Goal: Task Accomplishment & Management: Use online tool/utility

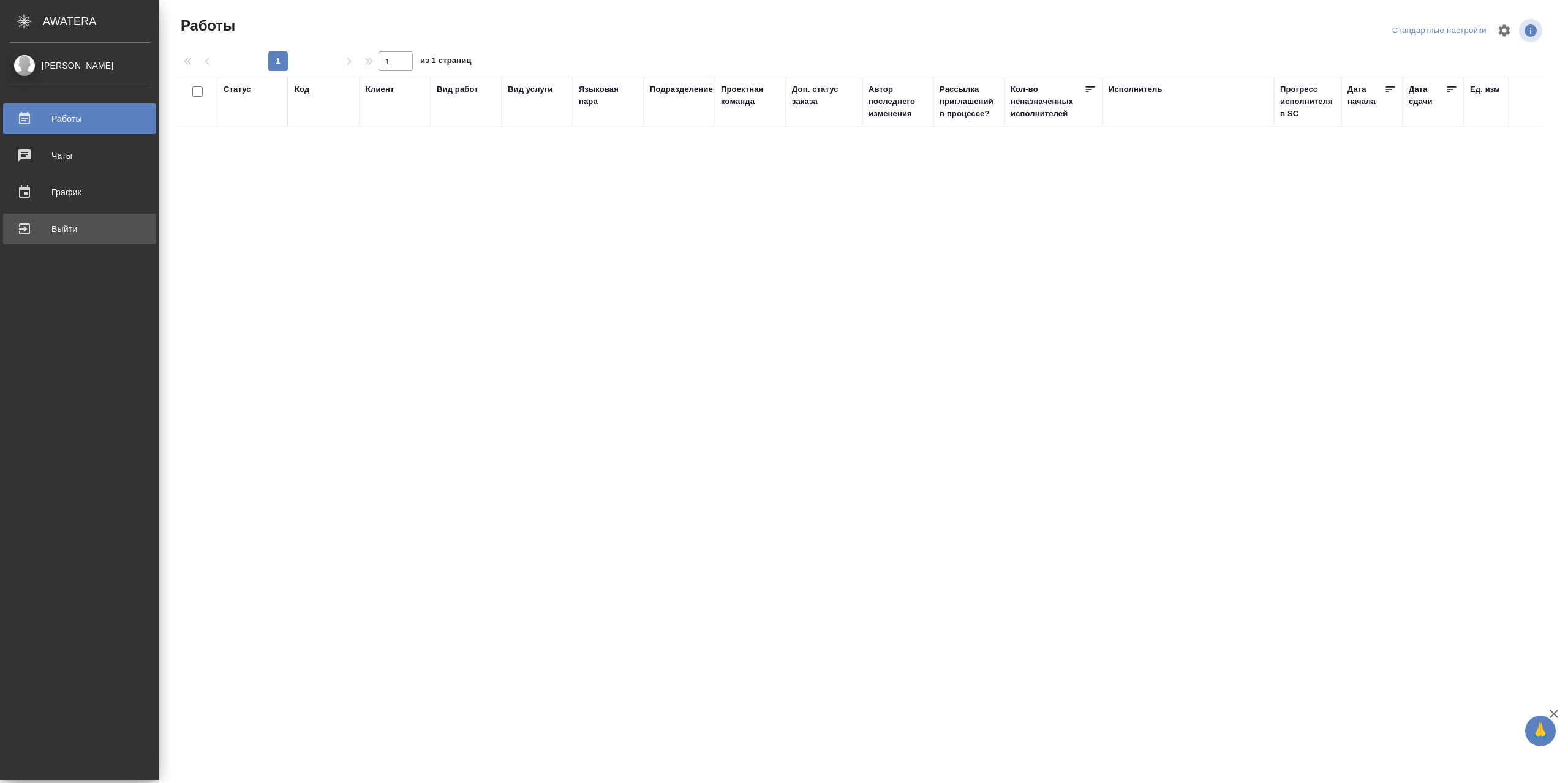
click at [38, 230] on div "Выйти" at bounding box center [79, 230] width 141 height 19
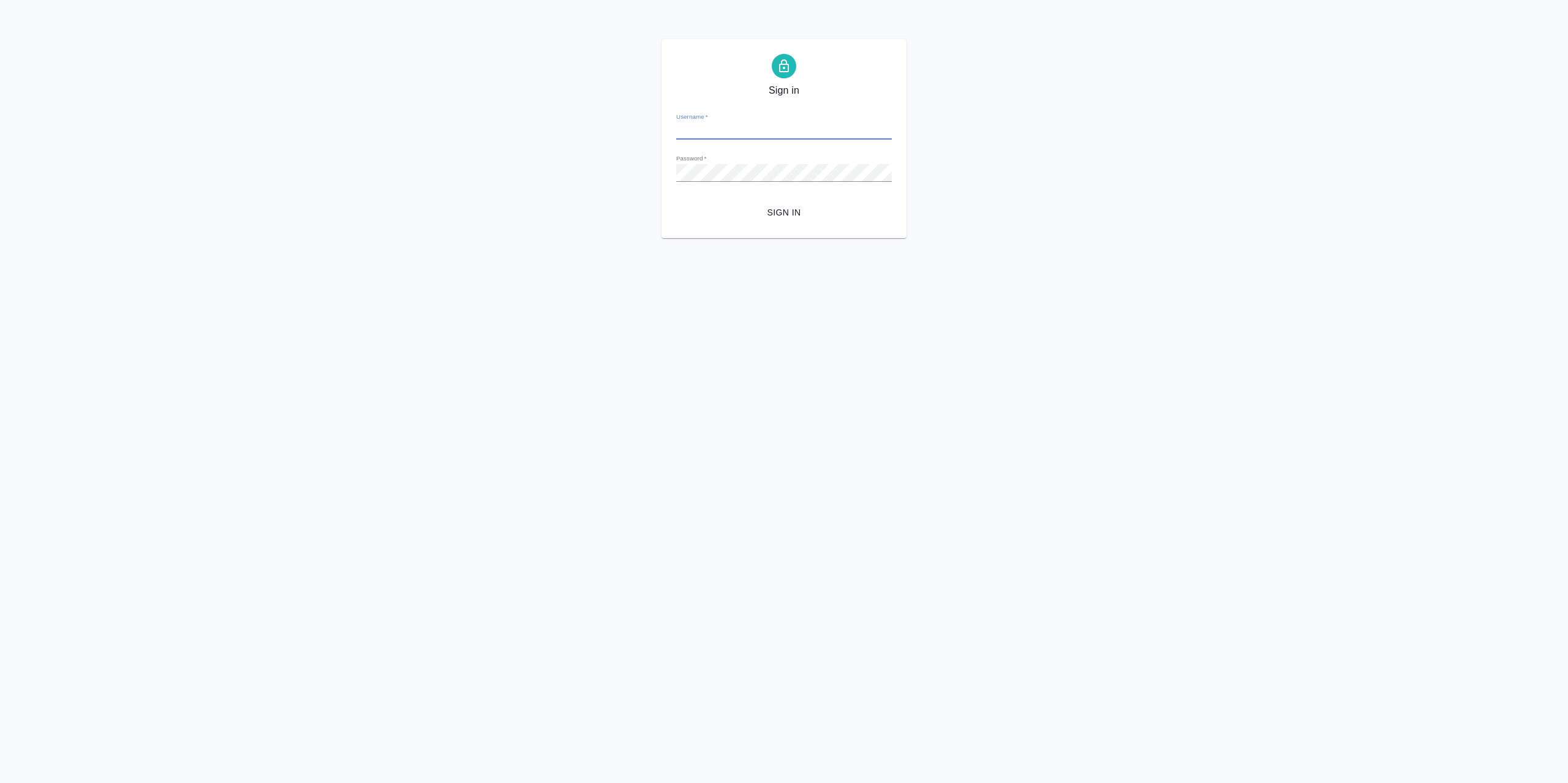
type input "r.sarkhatov@awatera.com"
click at [779, 215] on span "Sign in" at bounding box center [784, 213] width 196 height 15
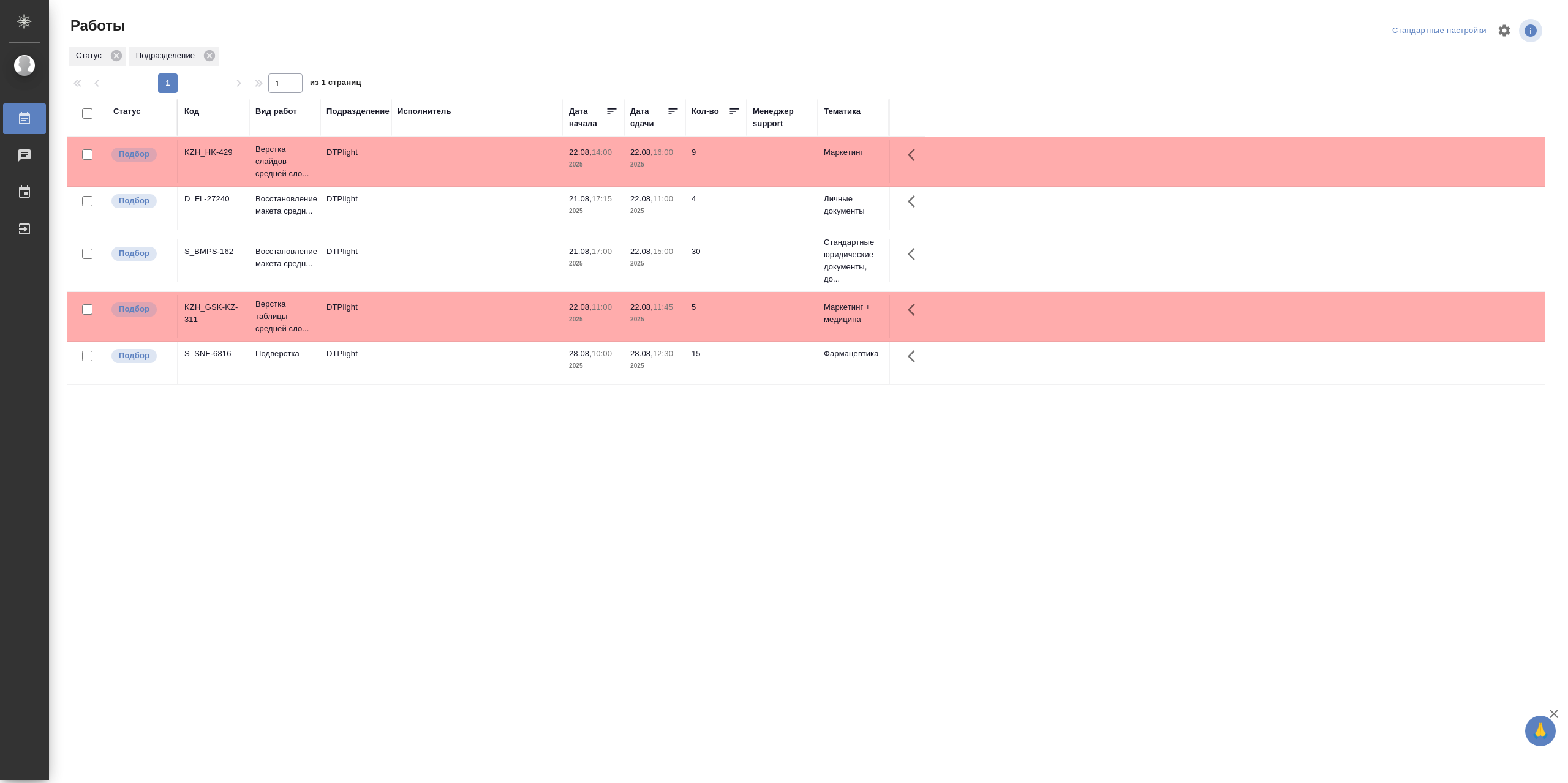
click at [435, 183] on td at bounding box center [477, 161] width 172 height 43
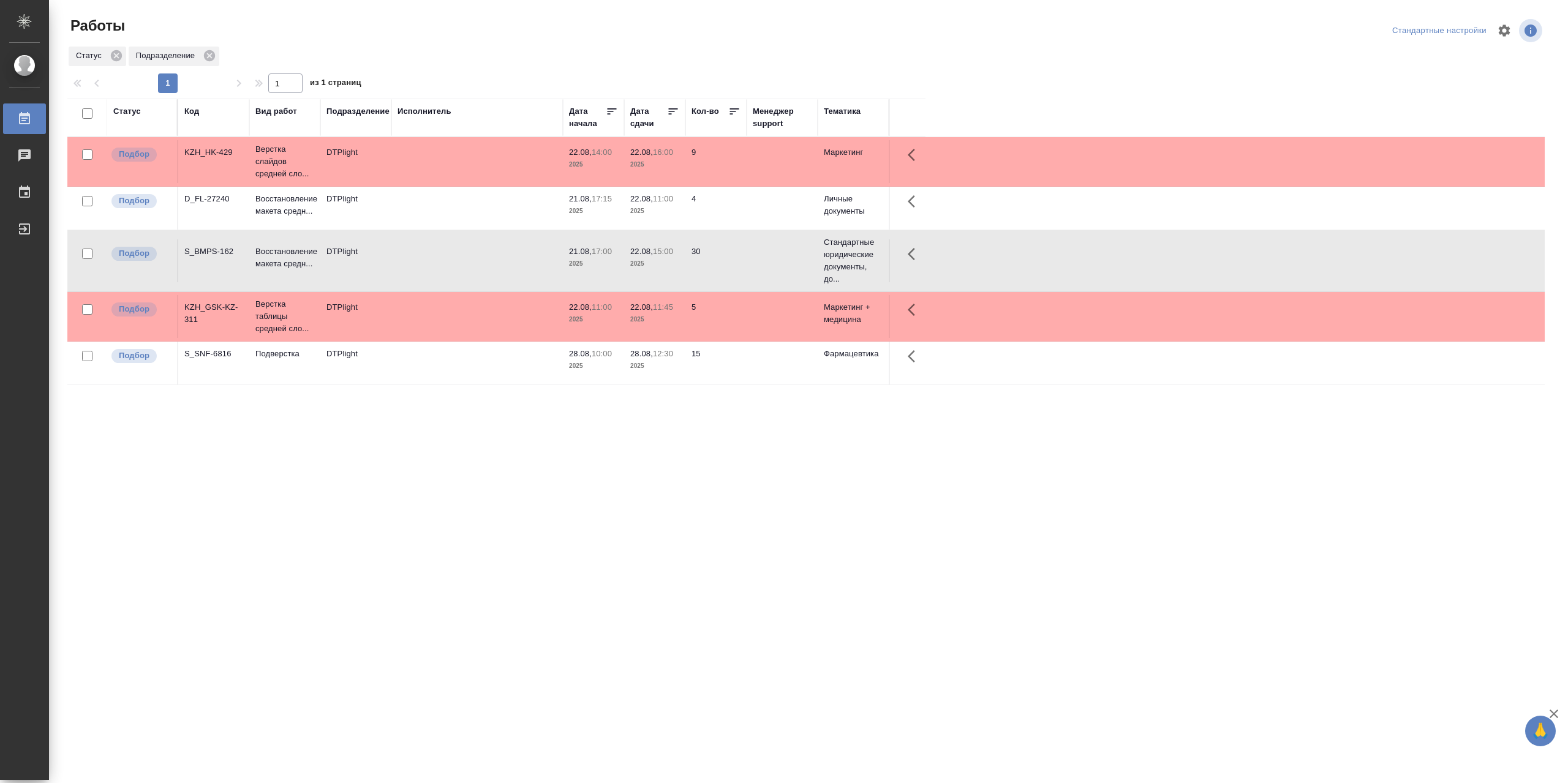
click at [436, 183] on td at bounding box center [477, 161] width 172 height 43
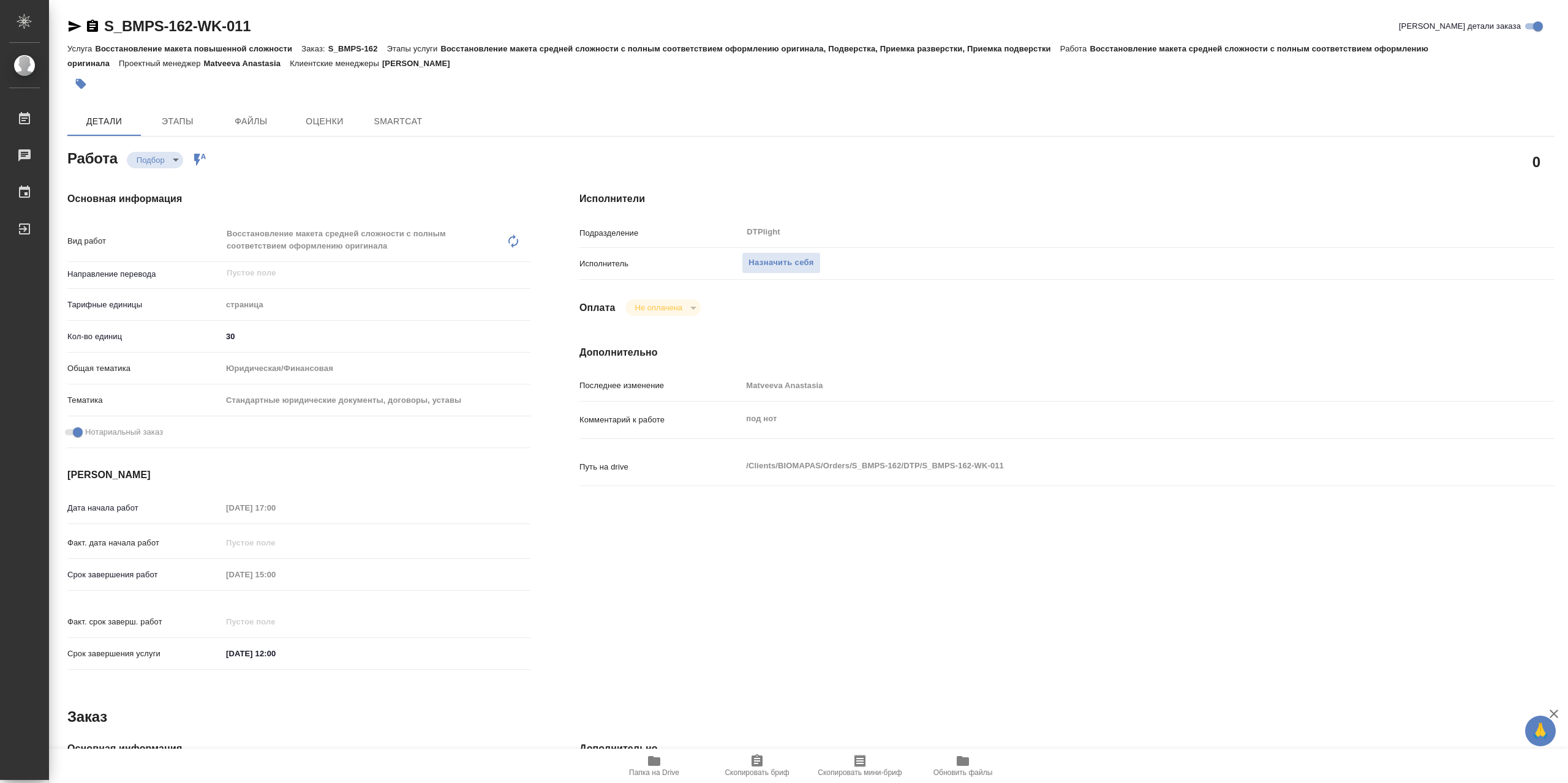
type textarea "x"
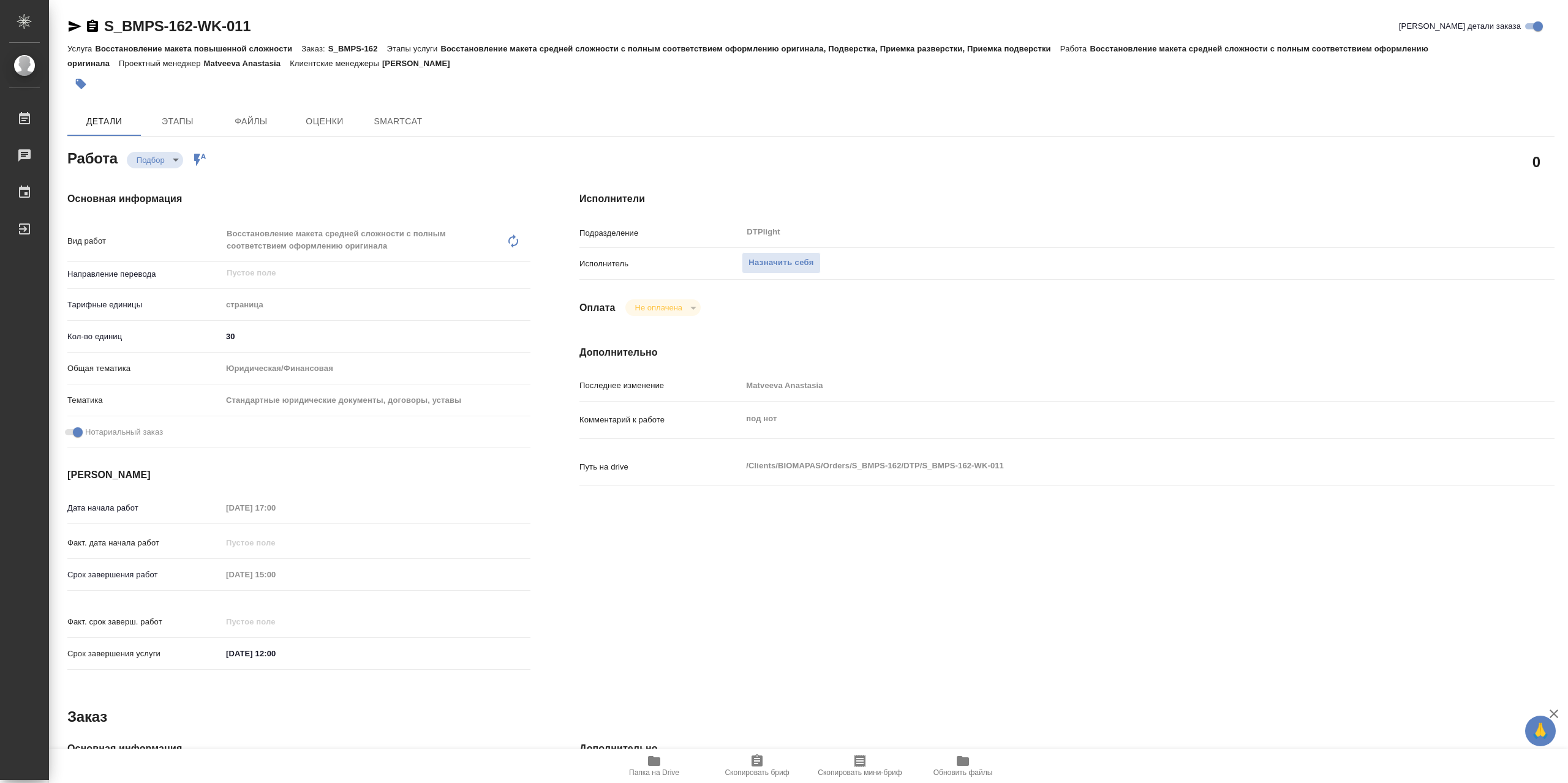
type textarea "x"
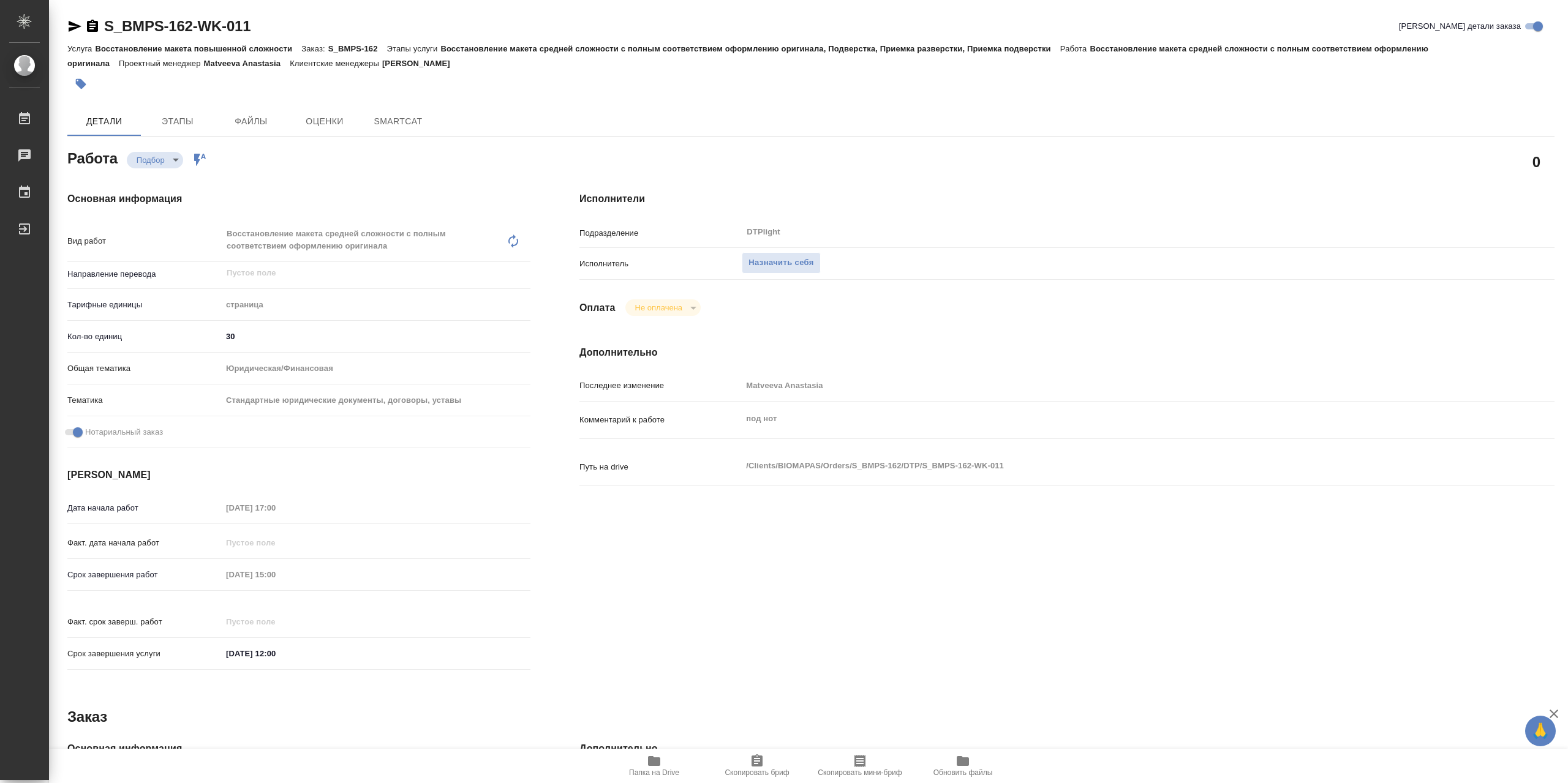
type textarea "x"
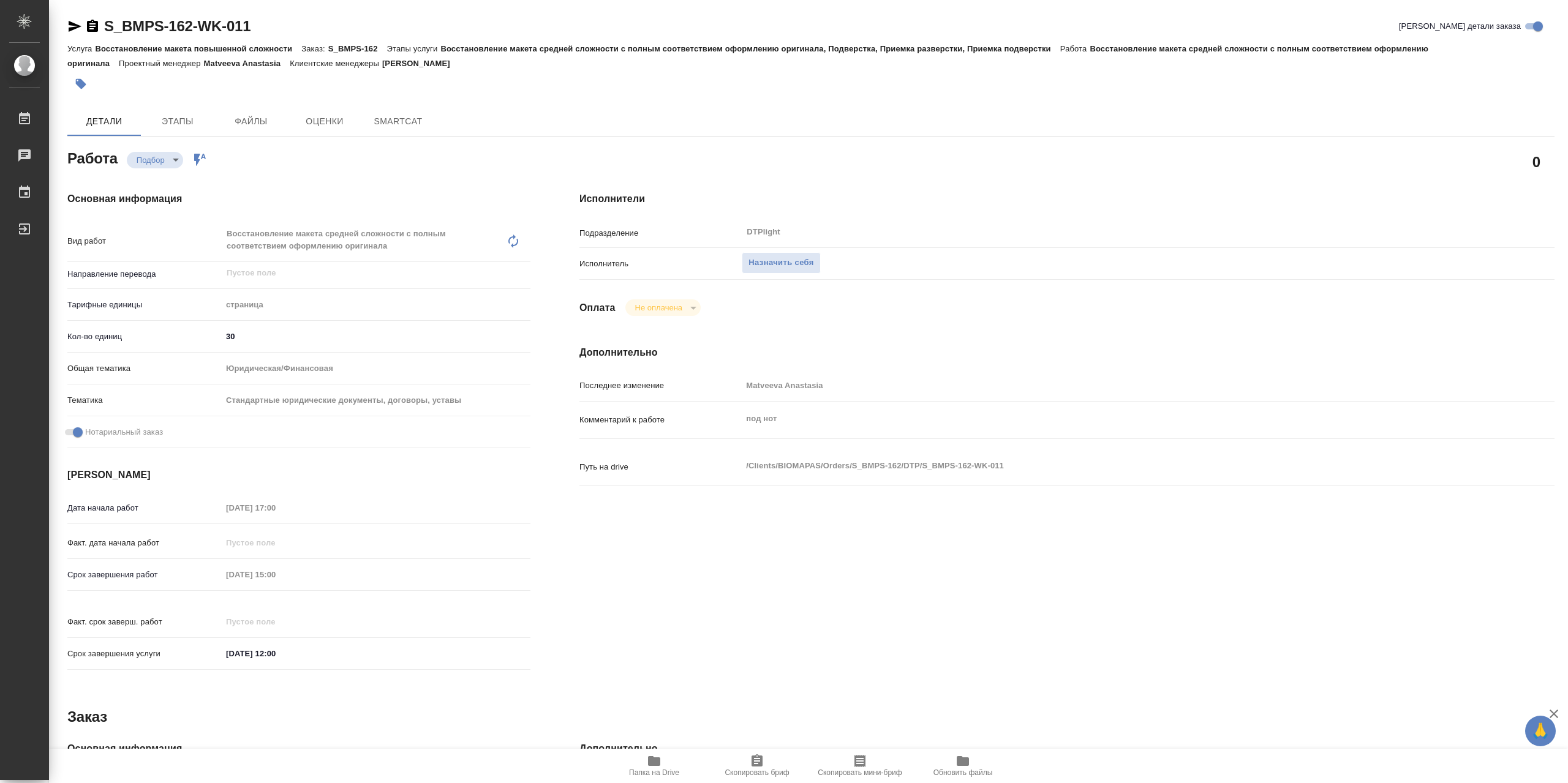
type textarea "x"
